Goal: Answer question/provide support

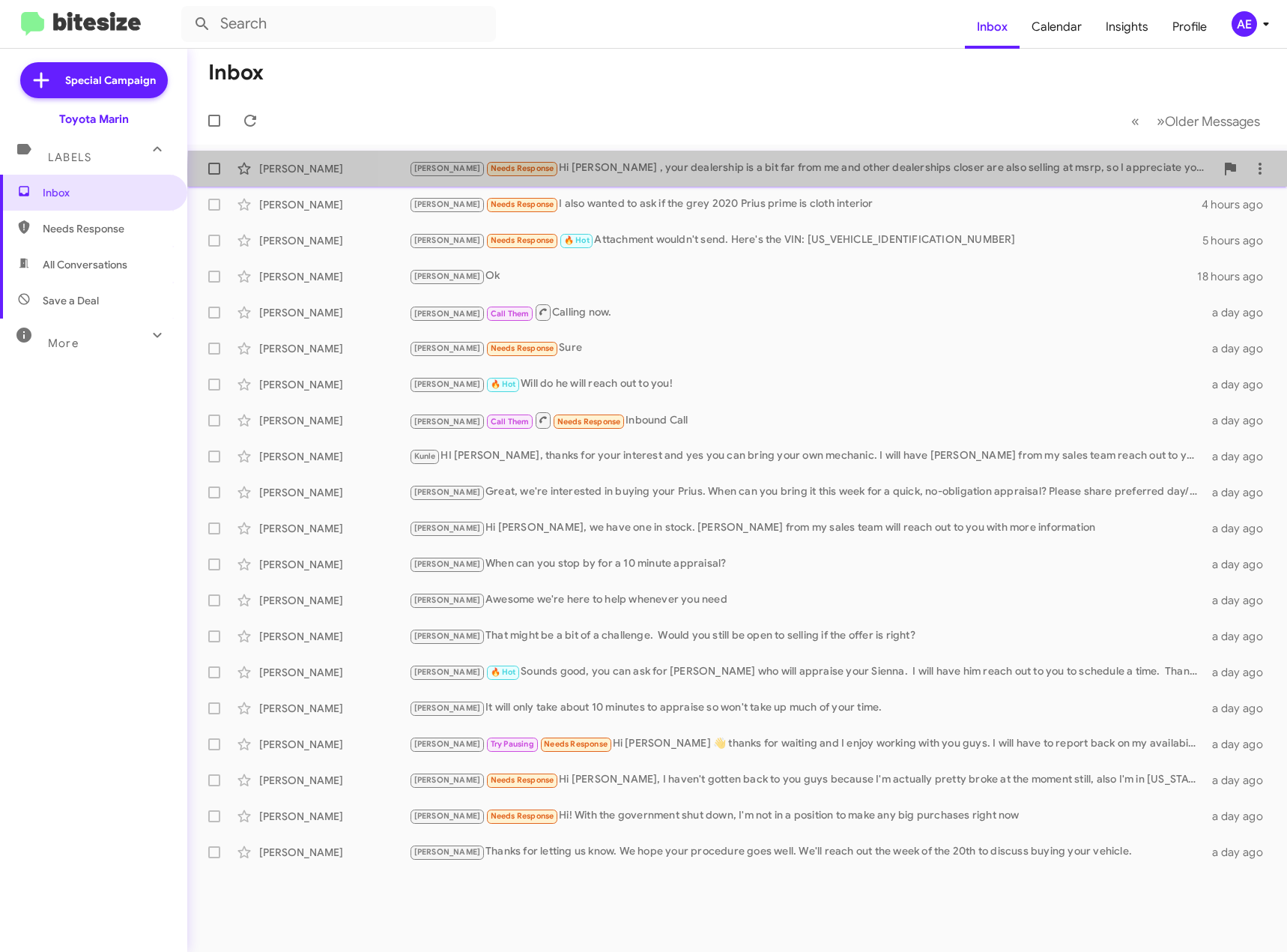
click at [961, 174] on div "[PERSON_NAME] Needs Response Hi [PERSON_NAME] , your dealership is a bit far fr…" at bounding box center [812, 168] width 806 height 17
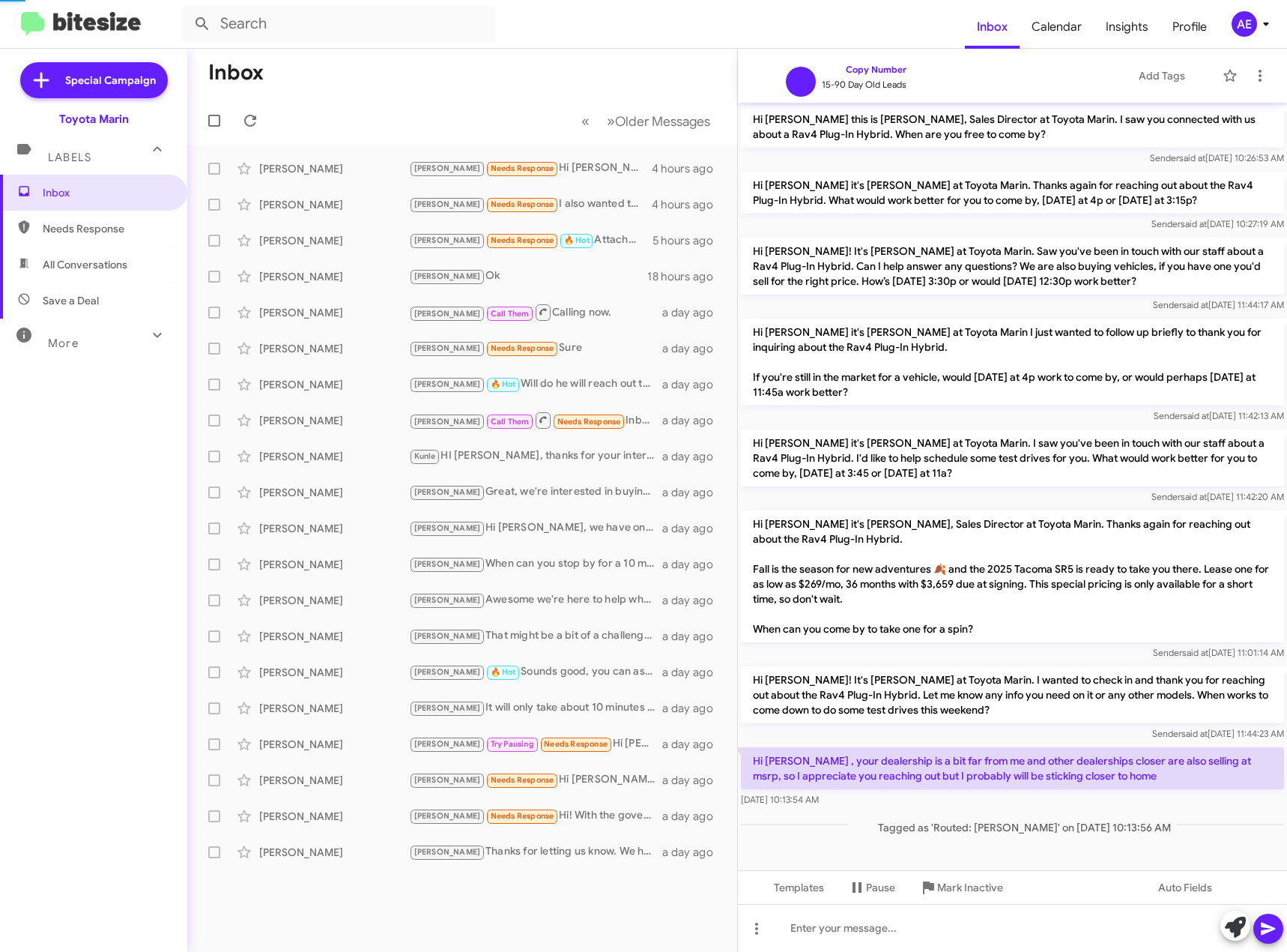
scroll to position [2, 0]
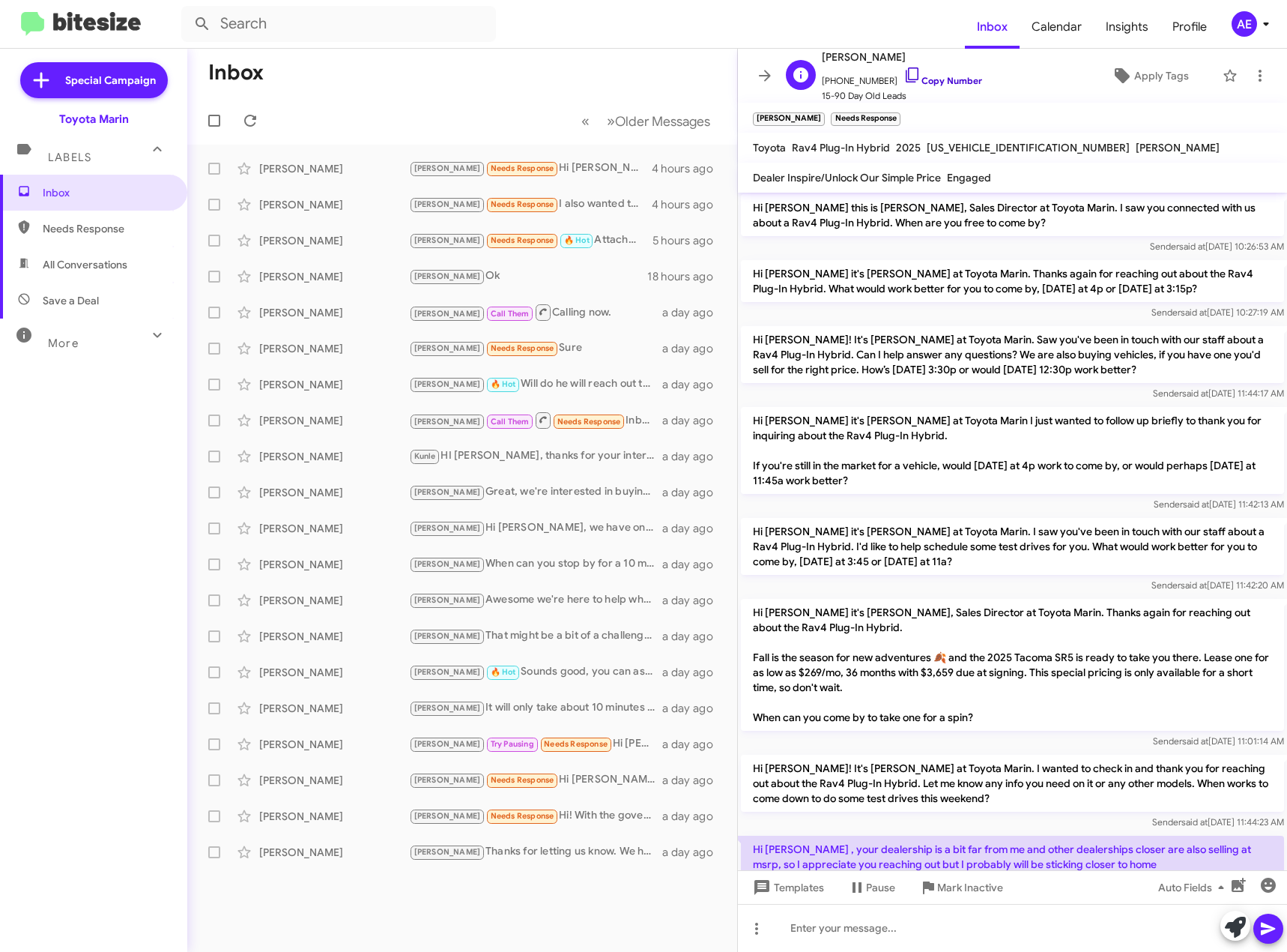
click at [906, 75] on icon at bounding box center [912, 74] width 13 height 15
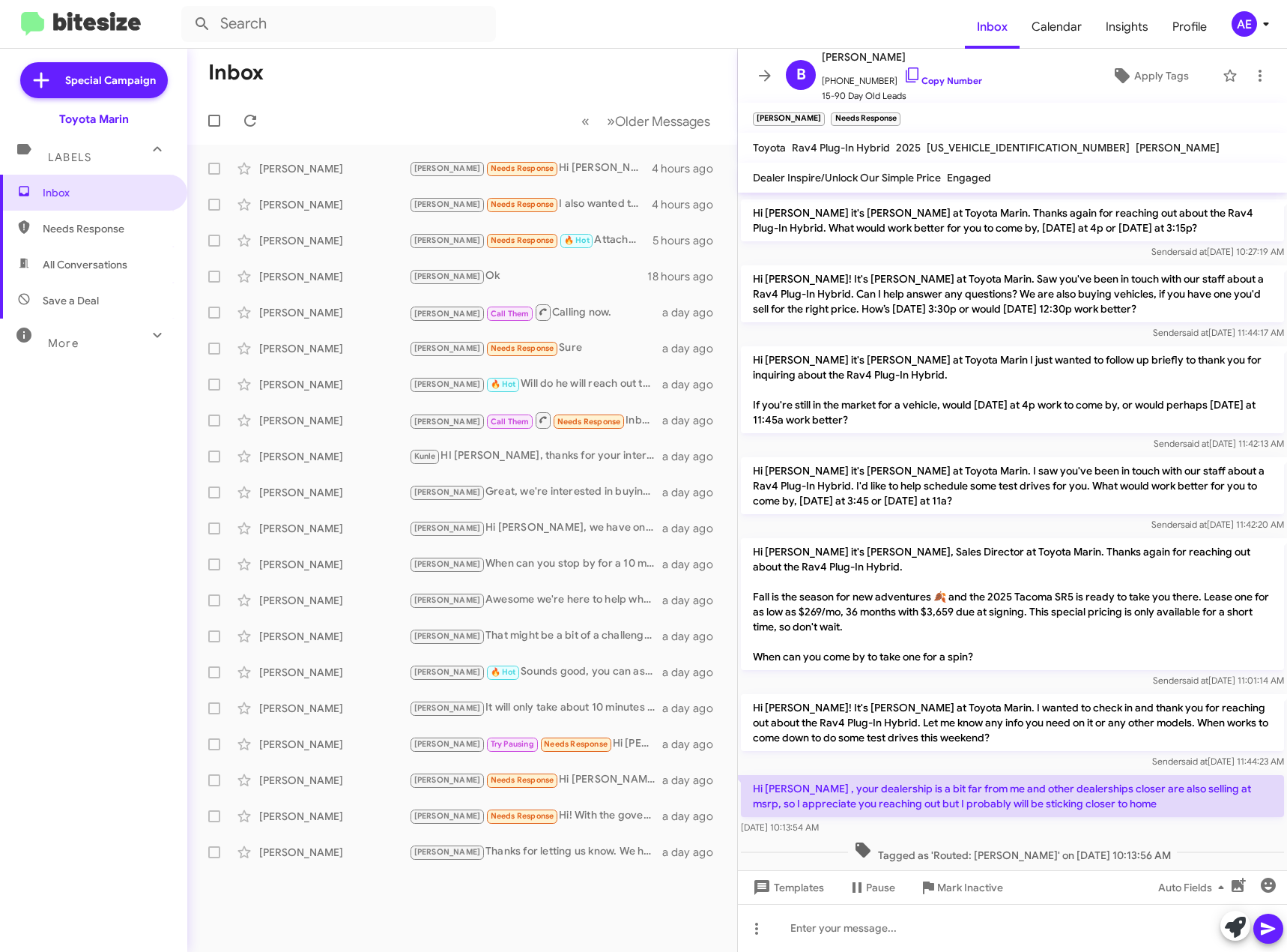
scroll to position [92, 0]
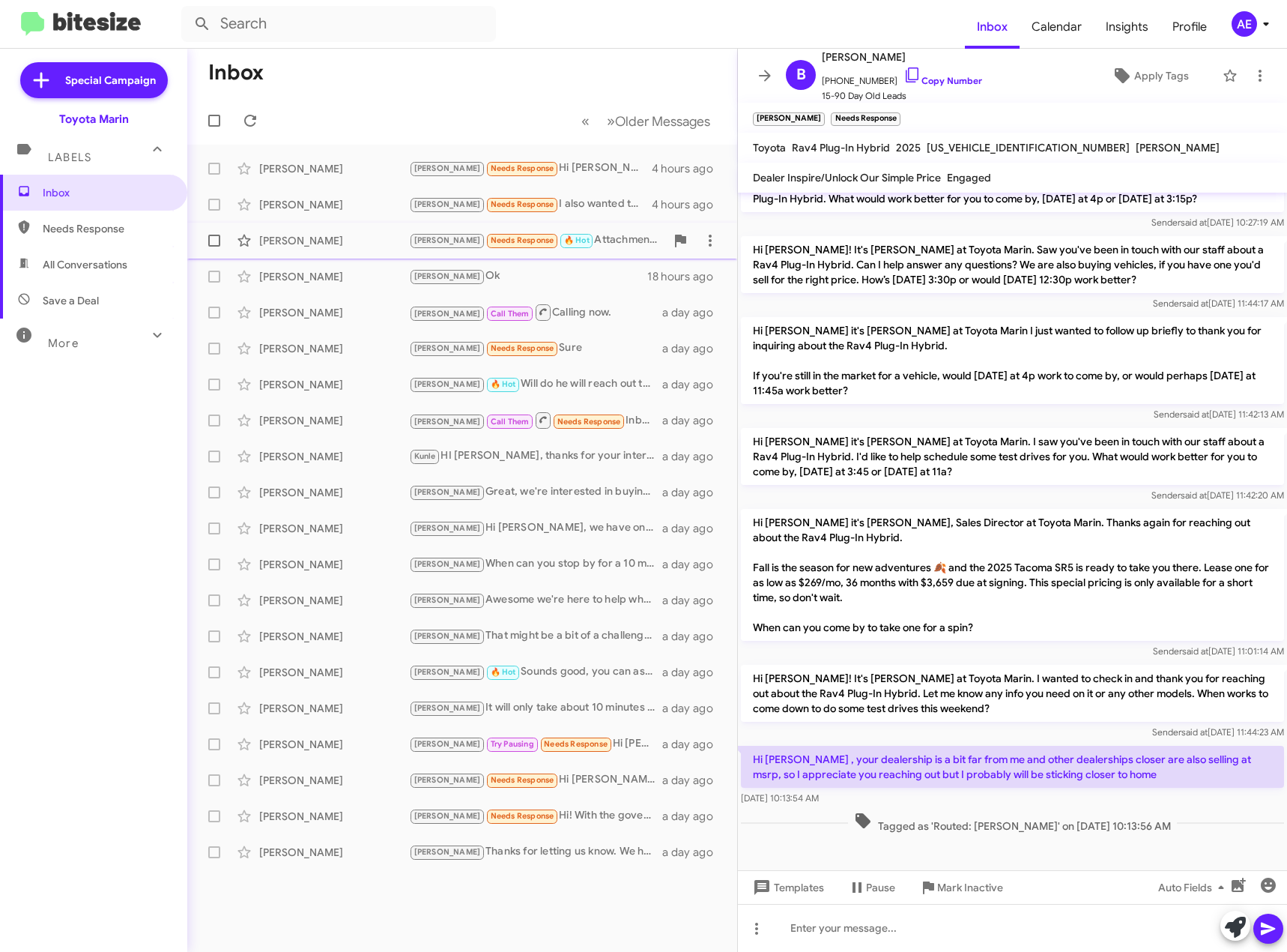
click at [635, 241] on div "[PERSON_NAME] Needs Response 🔥 Hot Attachment wouldn't send. Here's the VIN: [U…" at bounding box center [537, 240] width 256 height 17
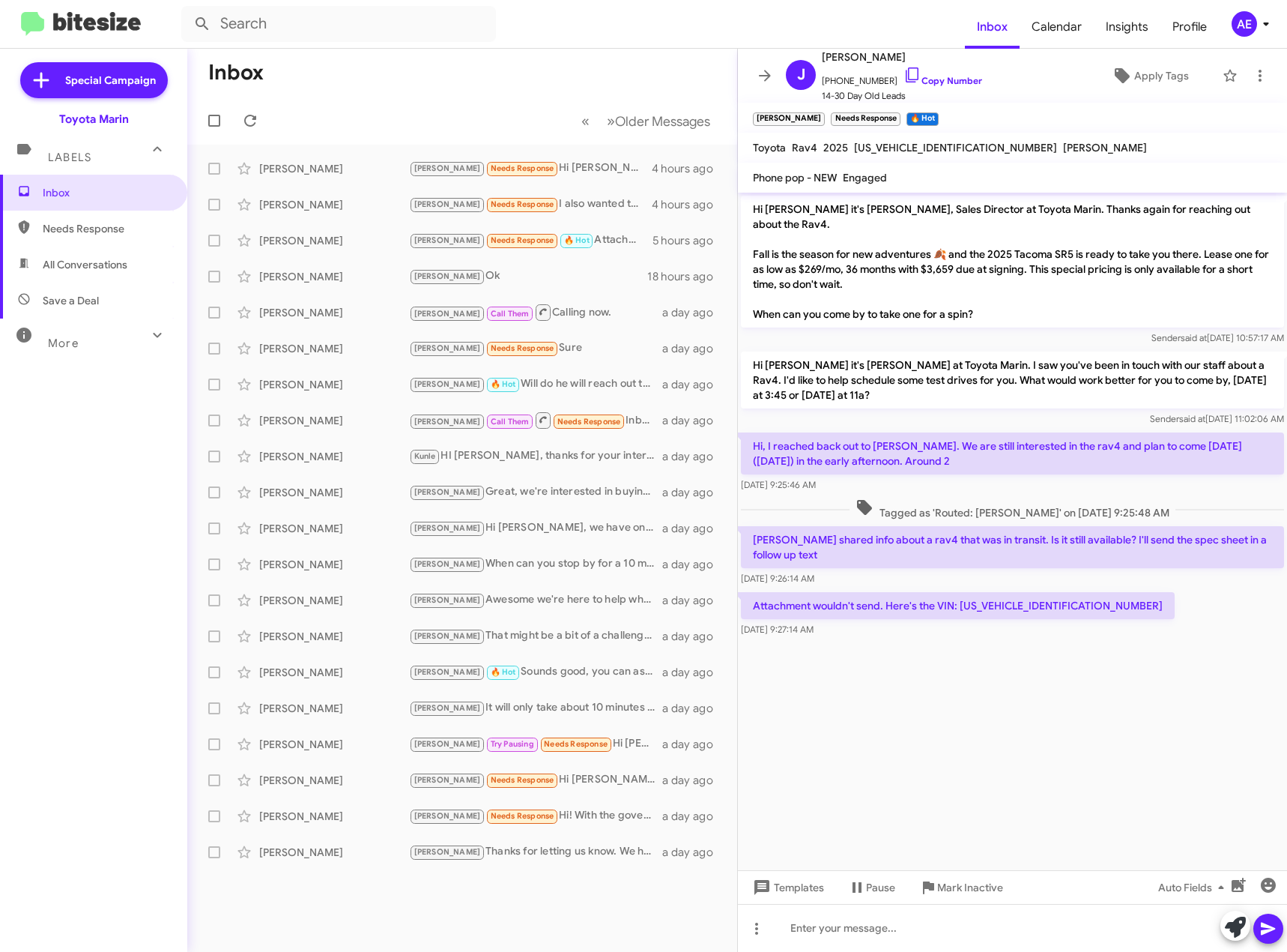
click at [1038, 593] on p "Attachment wouldn't send. Here's the VIN: [US_VEHICLE_IDENTIFICATION_NUMBER]" at bounding box center [958, 606] width 434 height 27
copy p "[US_VEHICLE_IDENTIFICATION_NUMBER]"
